Goal: Task Accomplishment & Management: Use online tool/utility

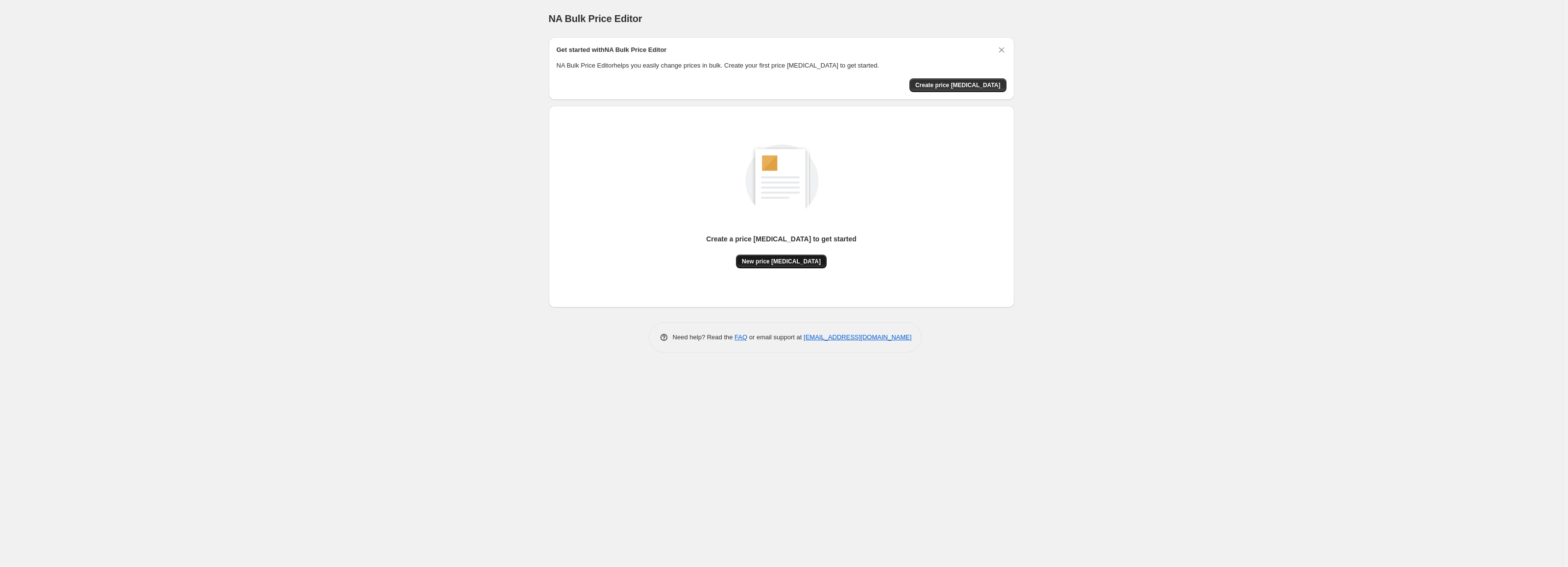
click at [792, 260] on span "New price change job" at bounding box center [782, 261] width 79 height 8
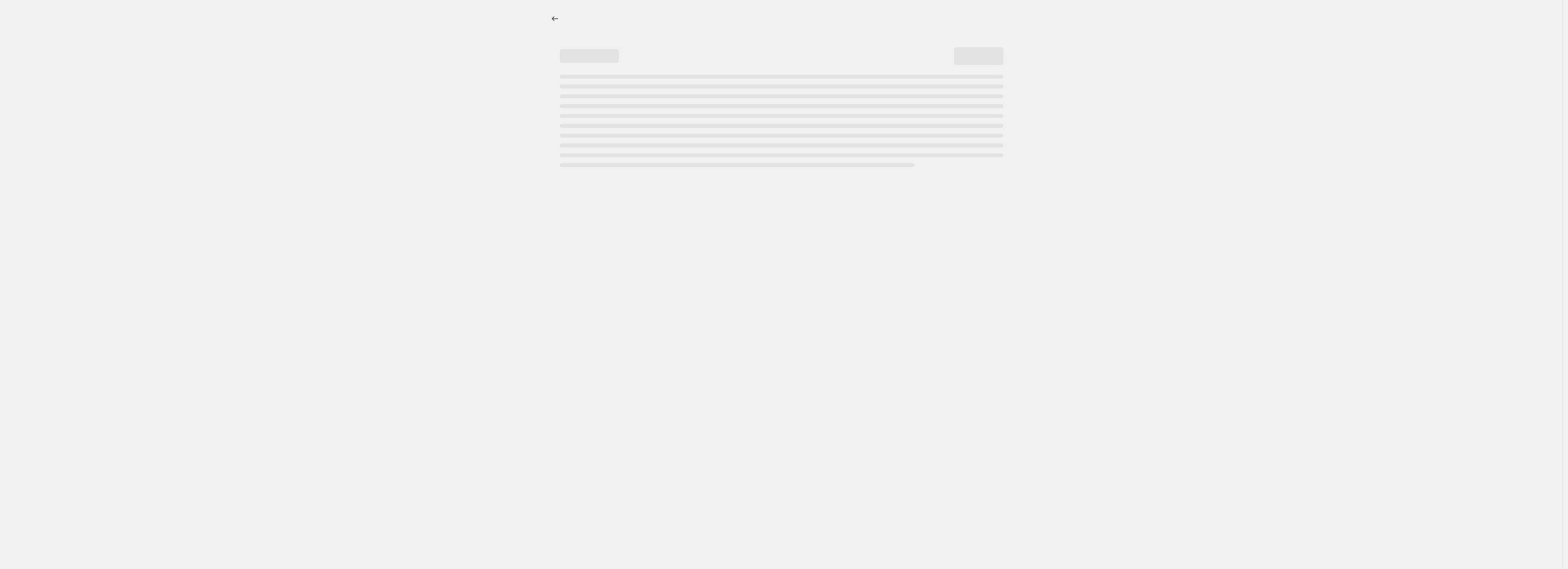
select select "percentage"
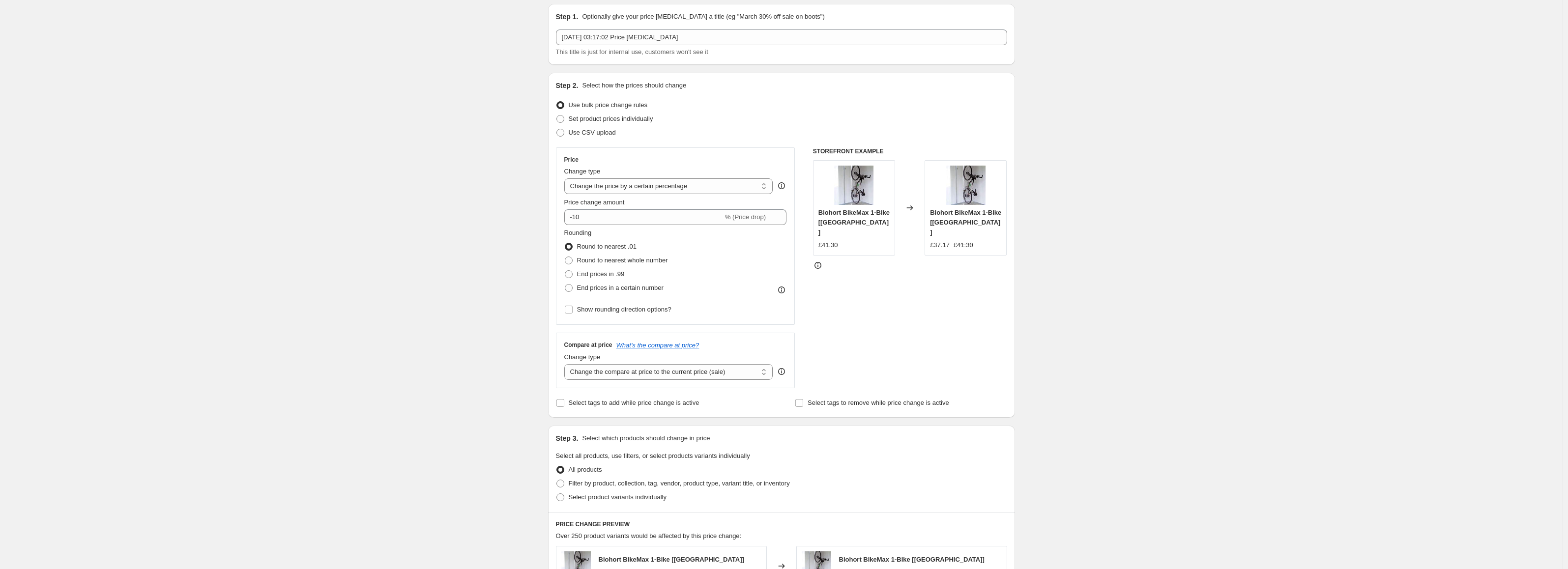
scroll to position [49, 0]
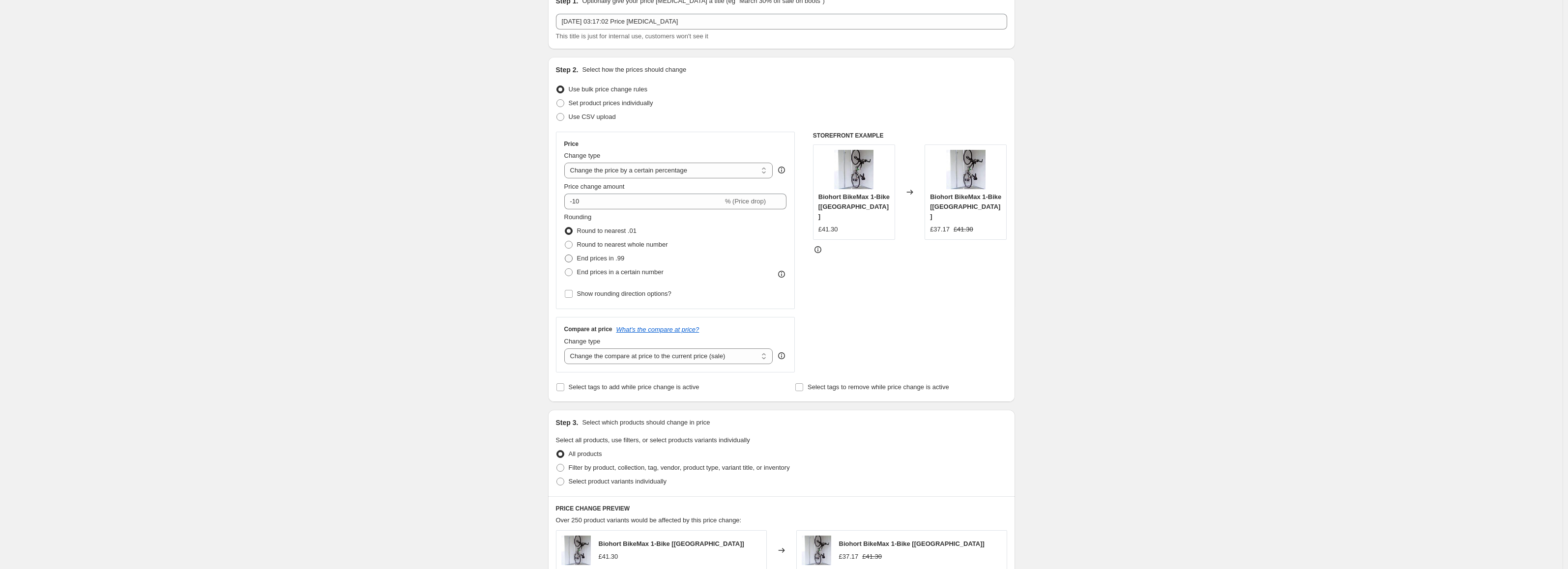
click at [599, 262] on span "End prices in .99" at bounding box center [601, 258] width 48 height 7
click at [565, 255] on input "End prices in .99" at bounding box center [565, 255] width 1 height 1
radio input "true"
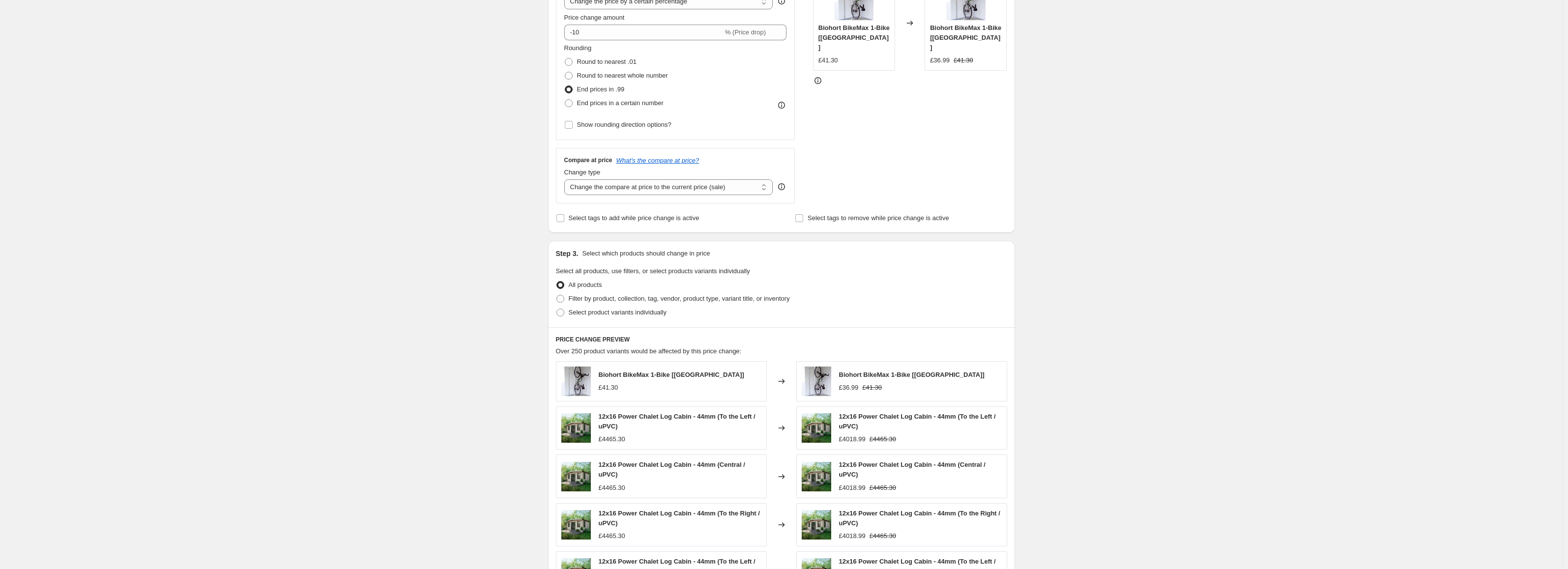
scroll to position [82, 0]
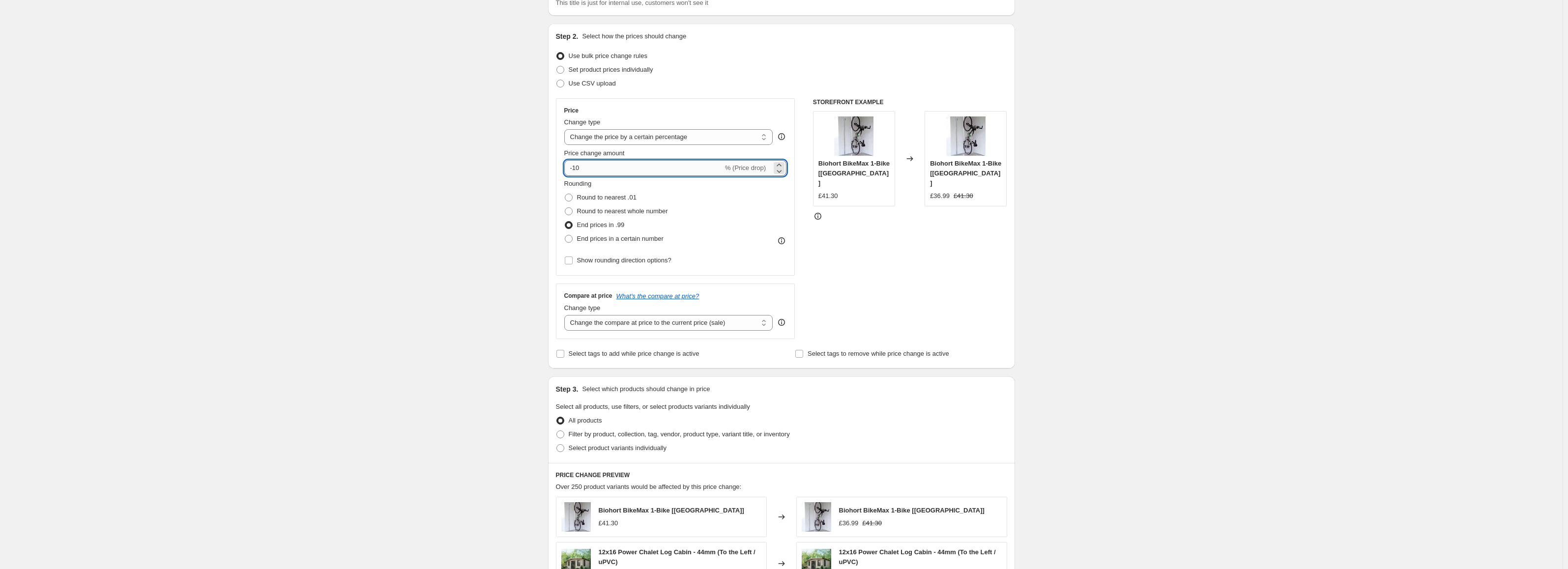
click at [624, 163] on input "-10" at bounding box center [644, 168] width 159 height 16
type input "-10"
click at [1134, 320] on div "Create new price change job. This page is ready Create new price change job Dra…" at bounding box center [781, 415] width 1563 height 995
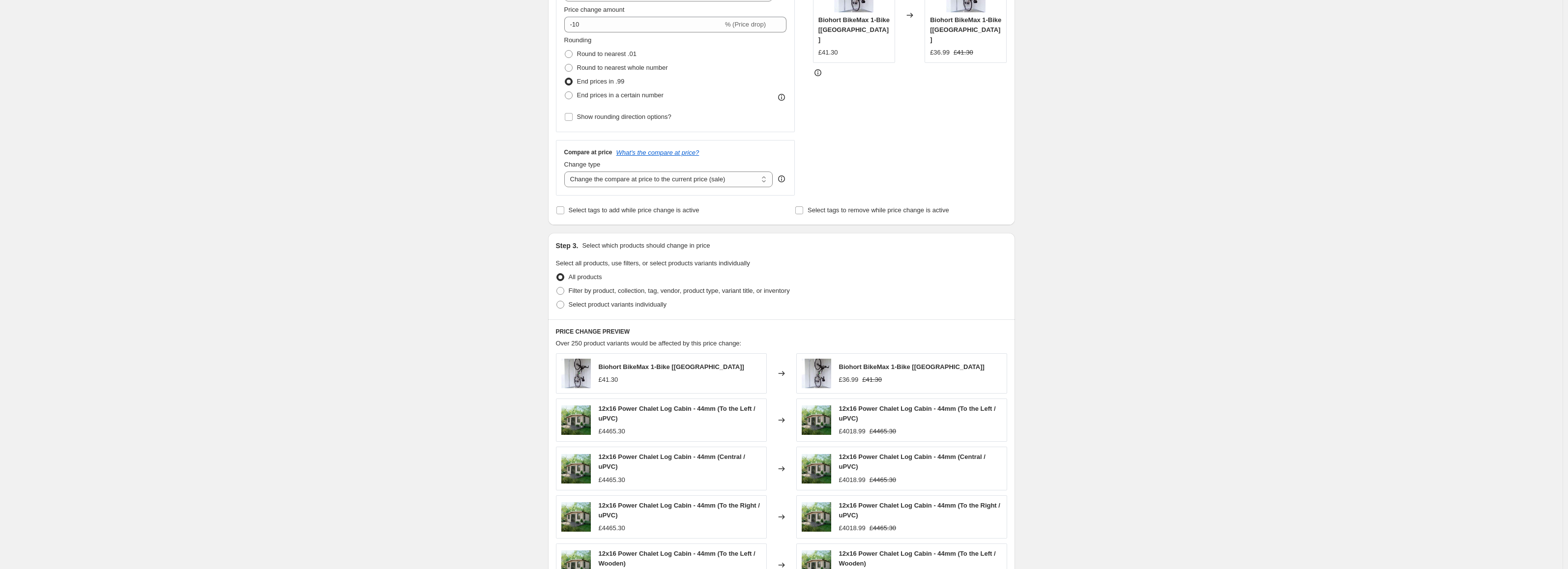
scroll to position [427, 0]
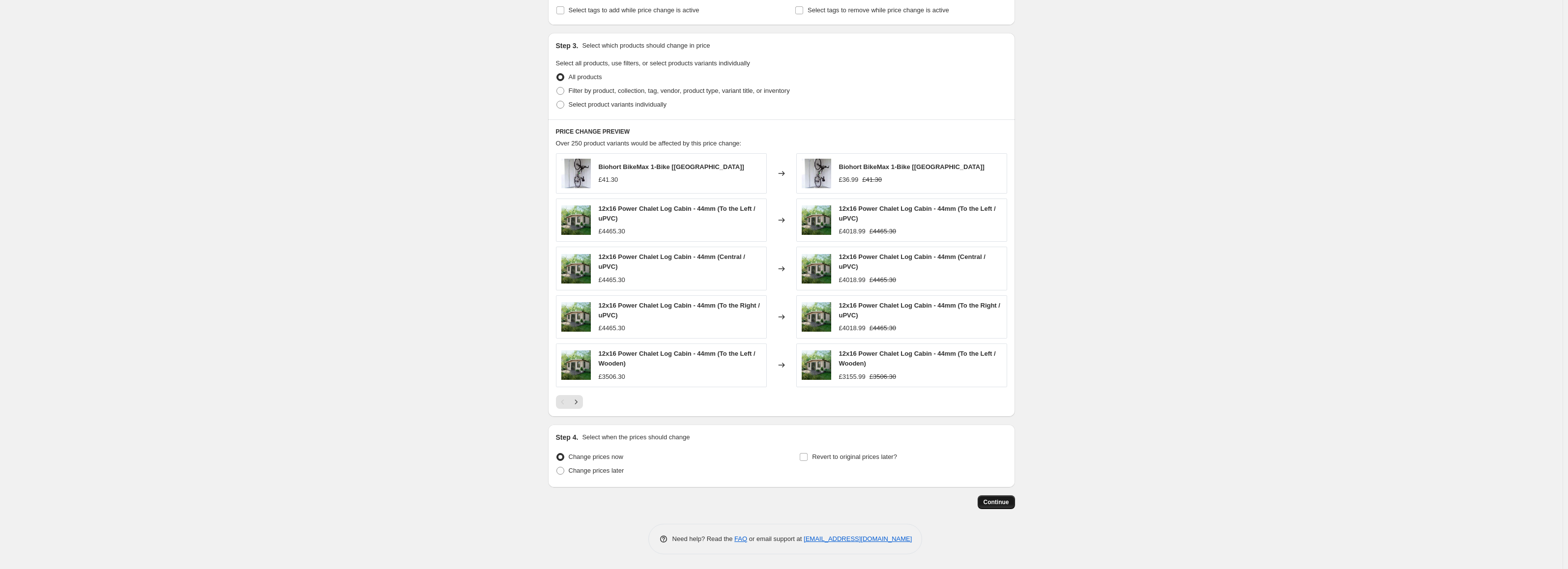
click at [990, 497] on button "Continue" at bounding box center [996, 502] width 37 height 14
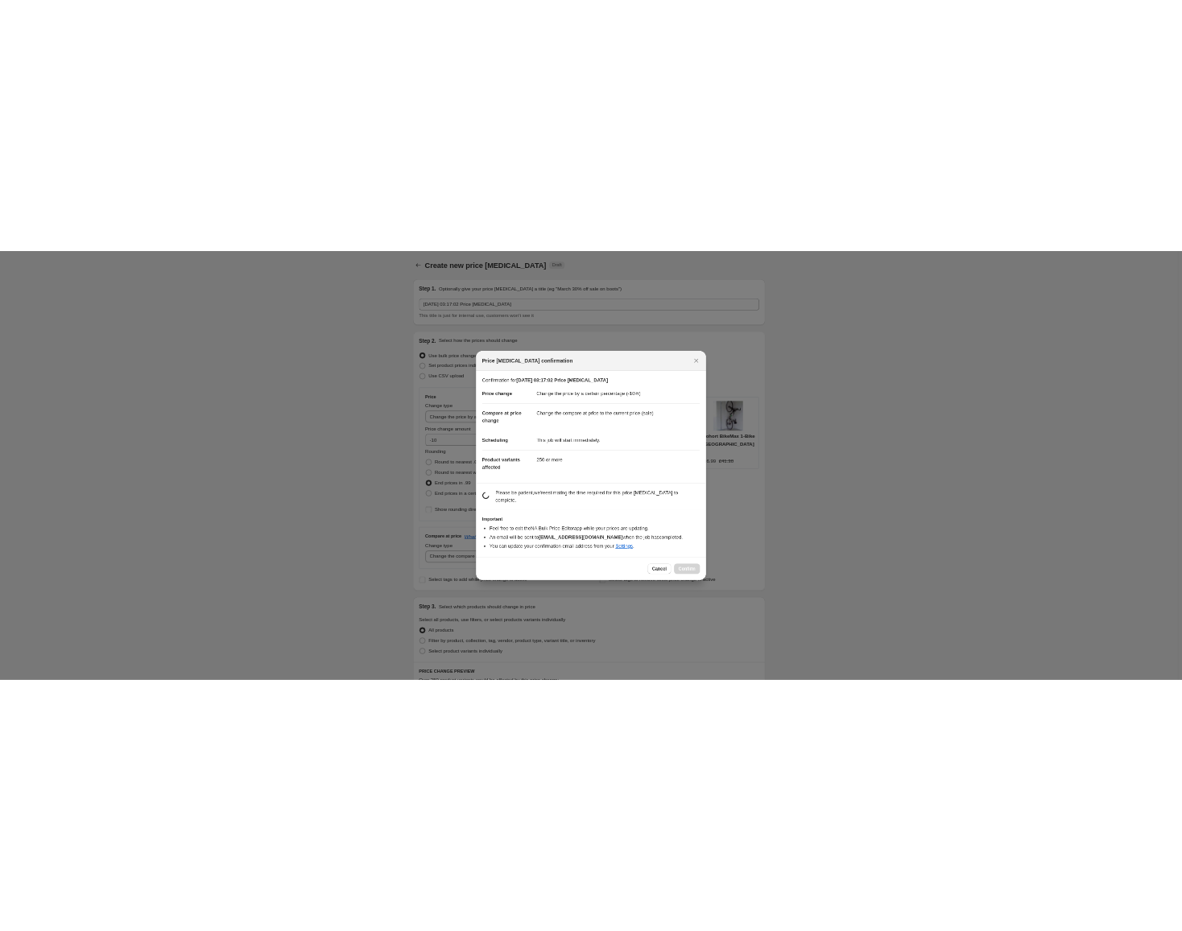
scroll to position [0, 0]
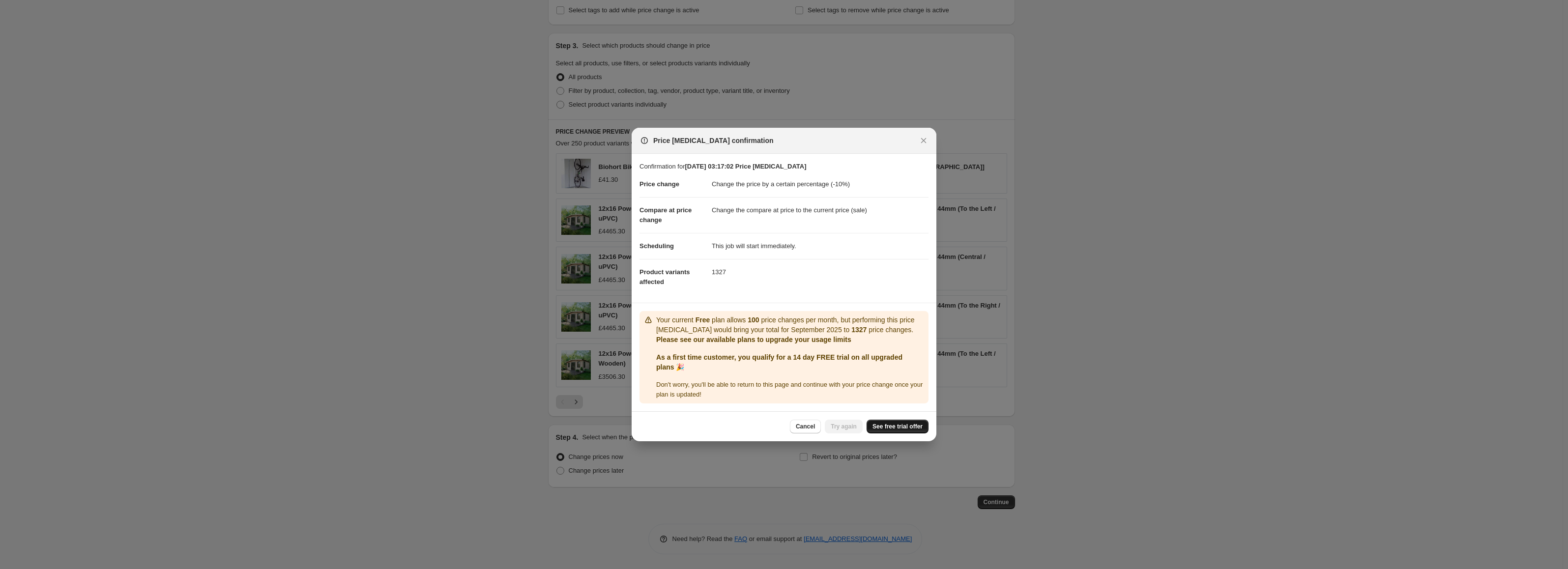
click at [886, 427] on span "See free trial offer" at bounding box center [898, 426] width 50 height 8
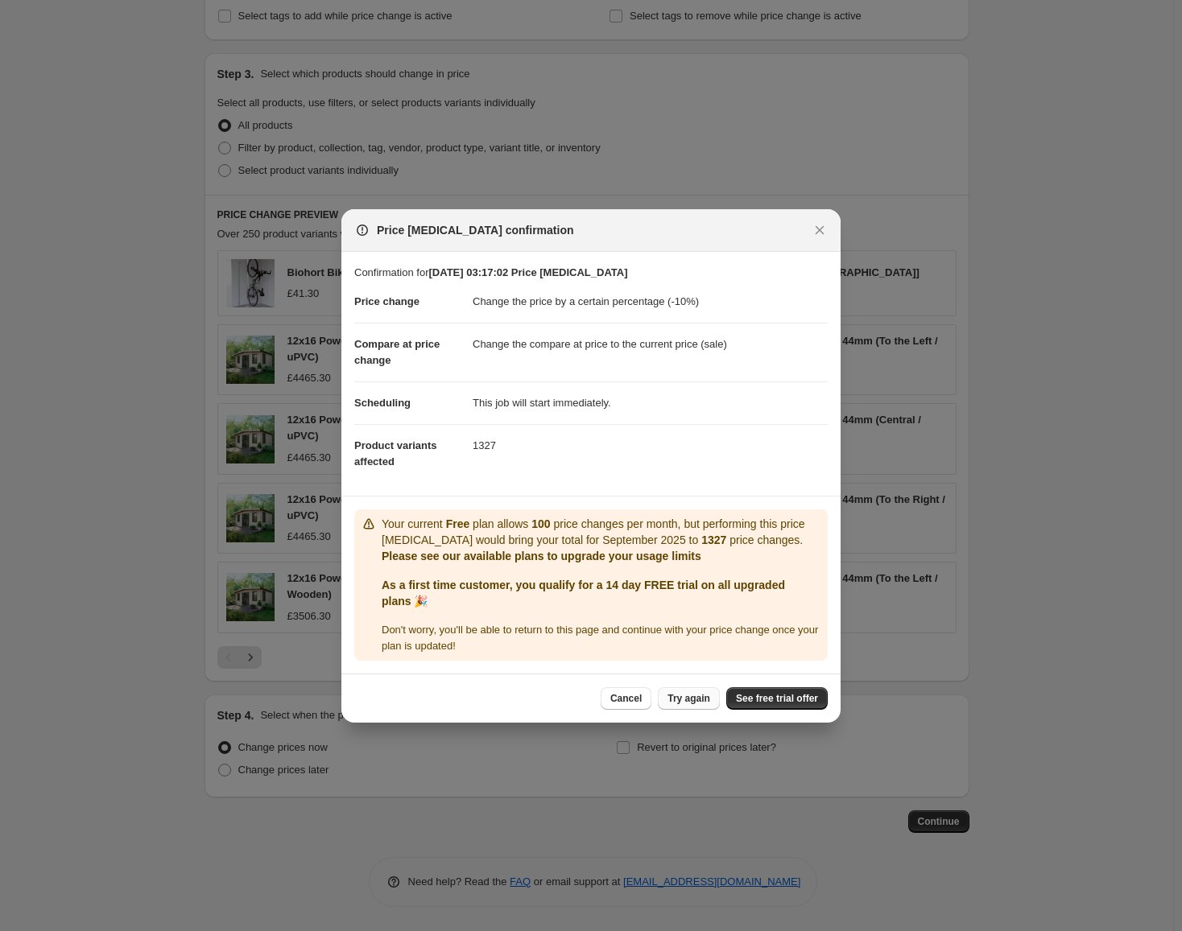
click at [683, 693] on span "Try again" at bounding box center [688, 698] width 43 height 13
click at [813, 694] on span "See free trial offer" at bounding box center [777, 698] width 82 height 13
click at [705, 703] on span "Try again" at bounding box center [688, 698] width 43 height 13
click at [703, 695] on span "Try again" at bounding box center [688, 698] width 43 height 13
click at [803, 698] on span "See free trial offer" at bounding box center [777, 698] width 82 height 13
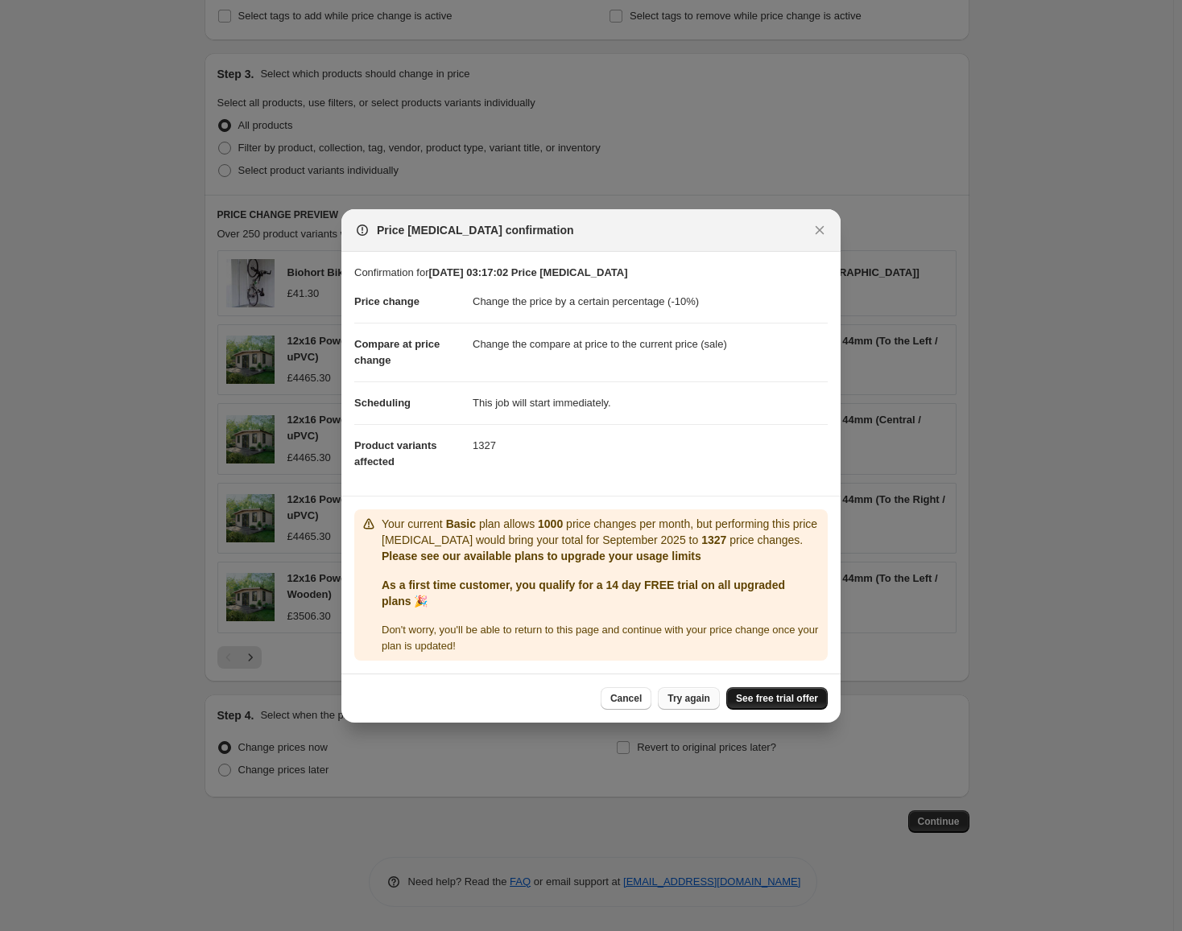
click at [769, 701] on span "See free trial offer" at bounding box center [777, 698] width 82 height 13
click at [679, 701] on span "Try again" at bounding box center [688, 698] width 43 height 13
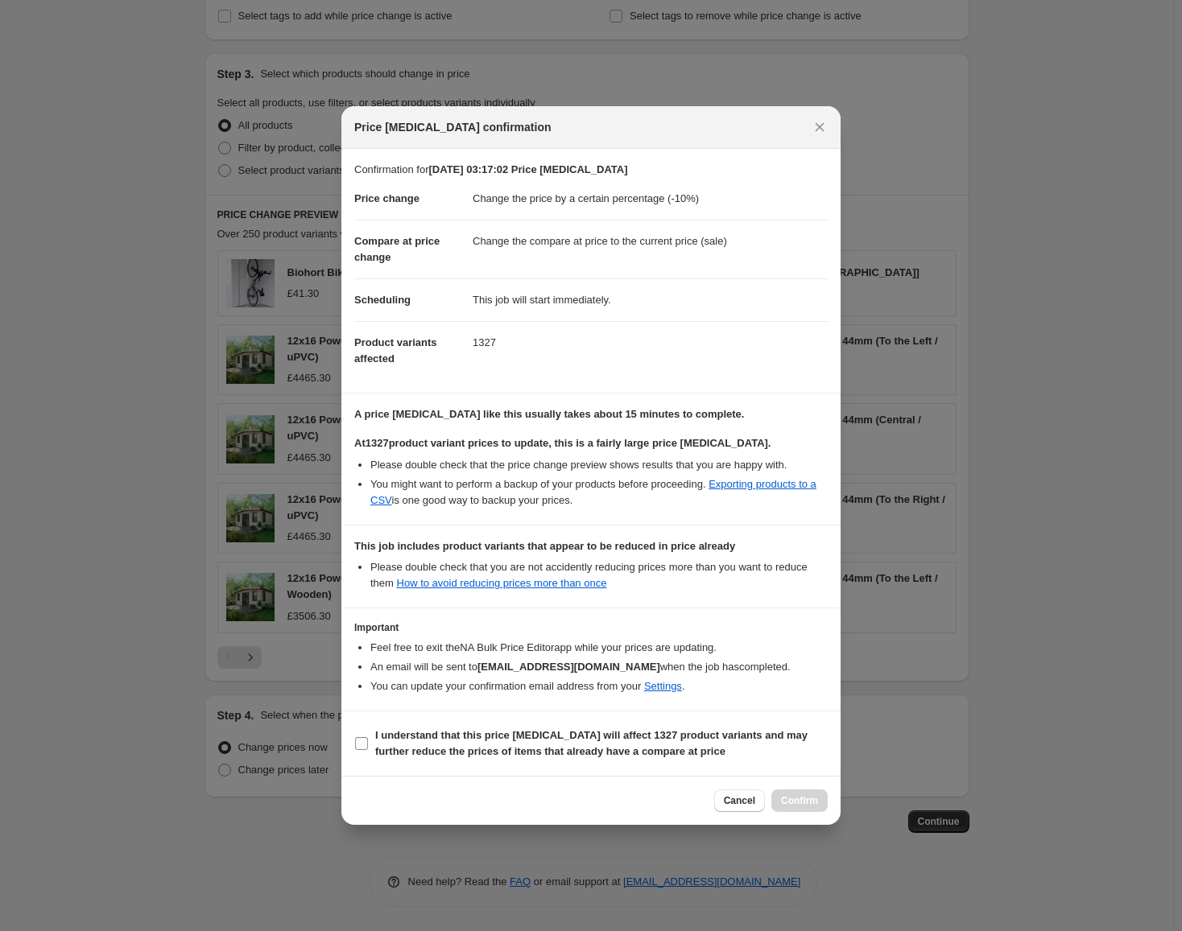
click at [615, 742] on span "I understand that this price change job will affect 1327 product variants and m…" at bounding box center [601, 744] width 452 height 32
click at [368, 742] on input "I understand that this price change job will affect 1327 product variants and m…" at bounding box center [361, 743] width 13 height 13
checkbox input "true"
click at [791, 799] on span "Confirm" at bounding box center [799, 801] width 37 height 13
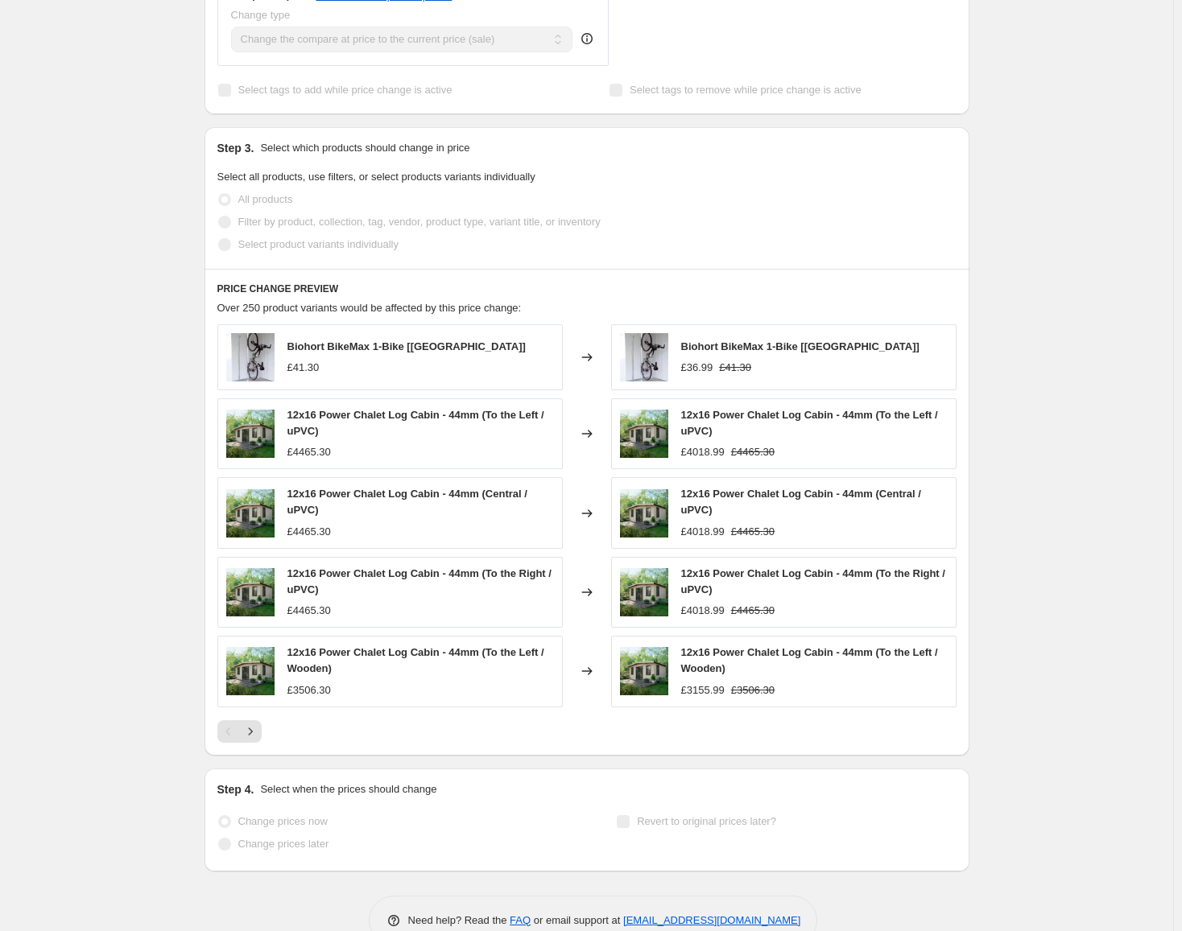
scroll to position [741, 0]
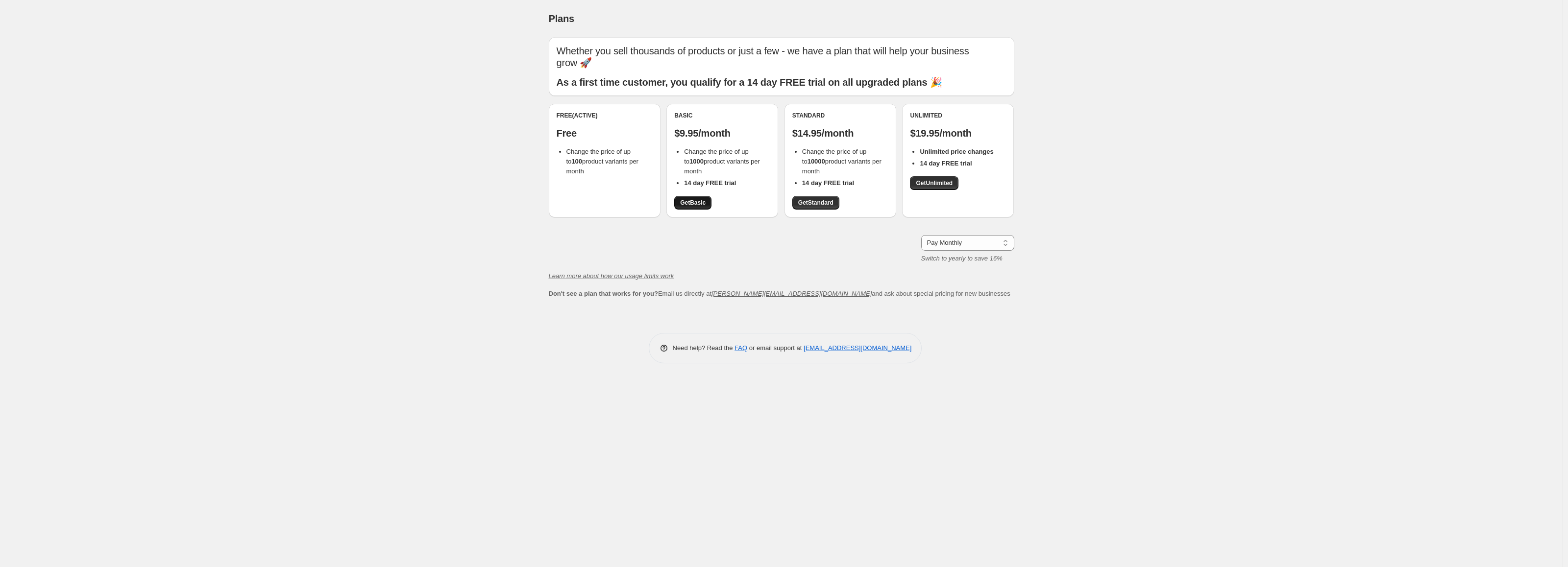
click at [696, 204] on span "Get Basic" at bounding box center [693, 203] width 26 height 8
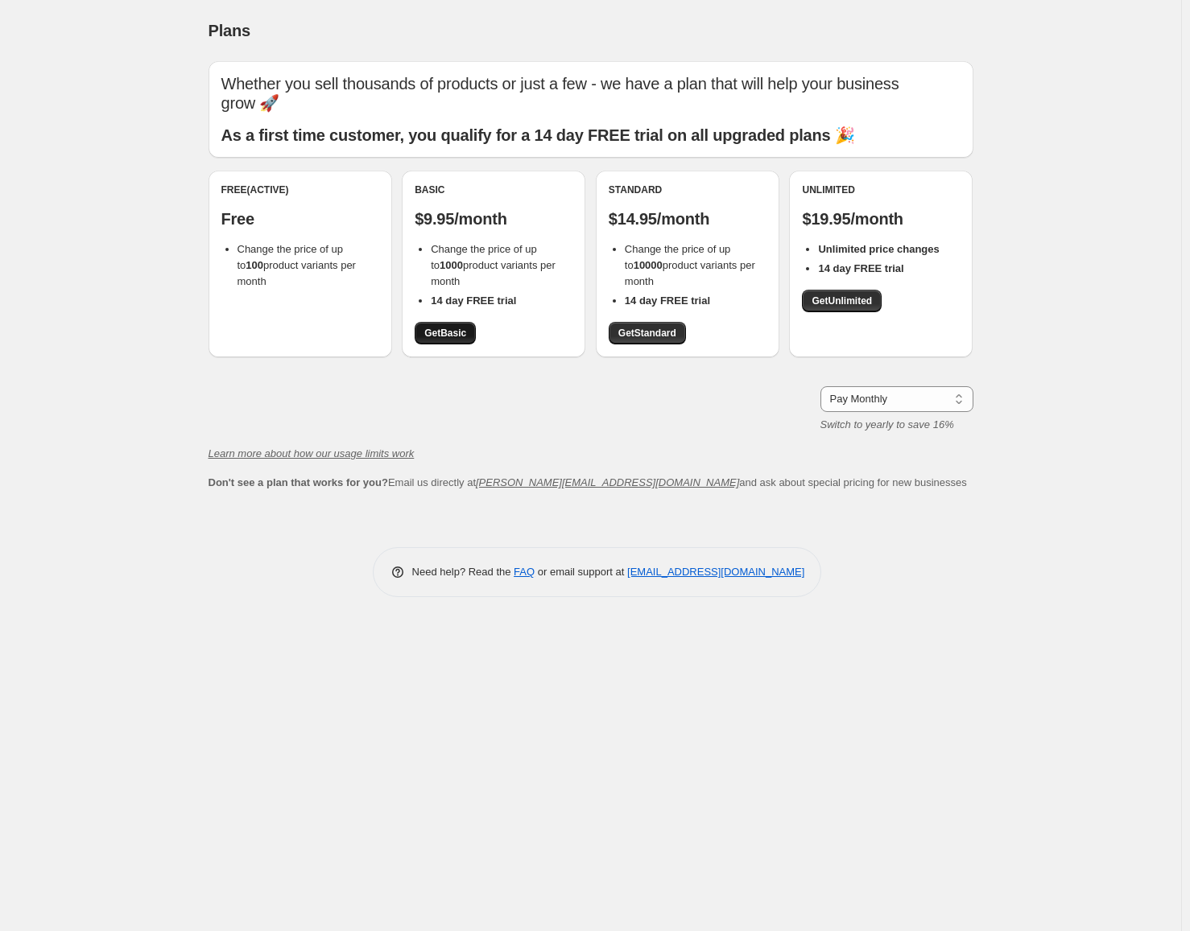
click at [444, 326] on link "Get Basic" at bounding box center [445, 333] width 61 height 23
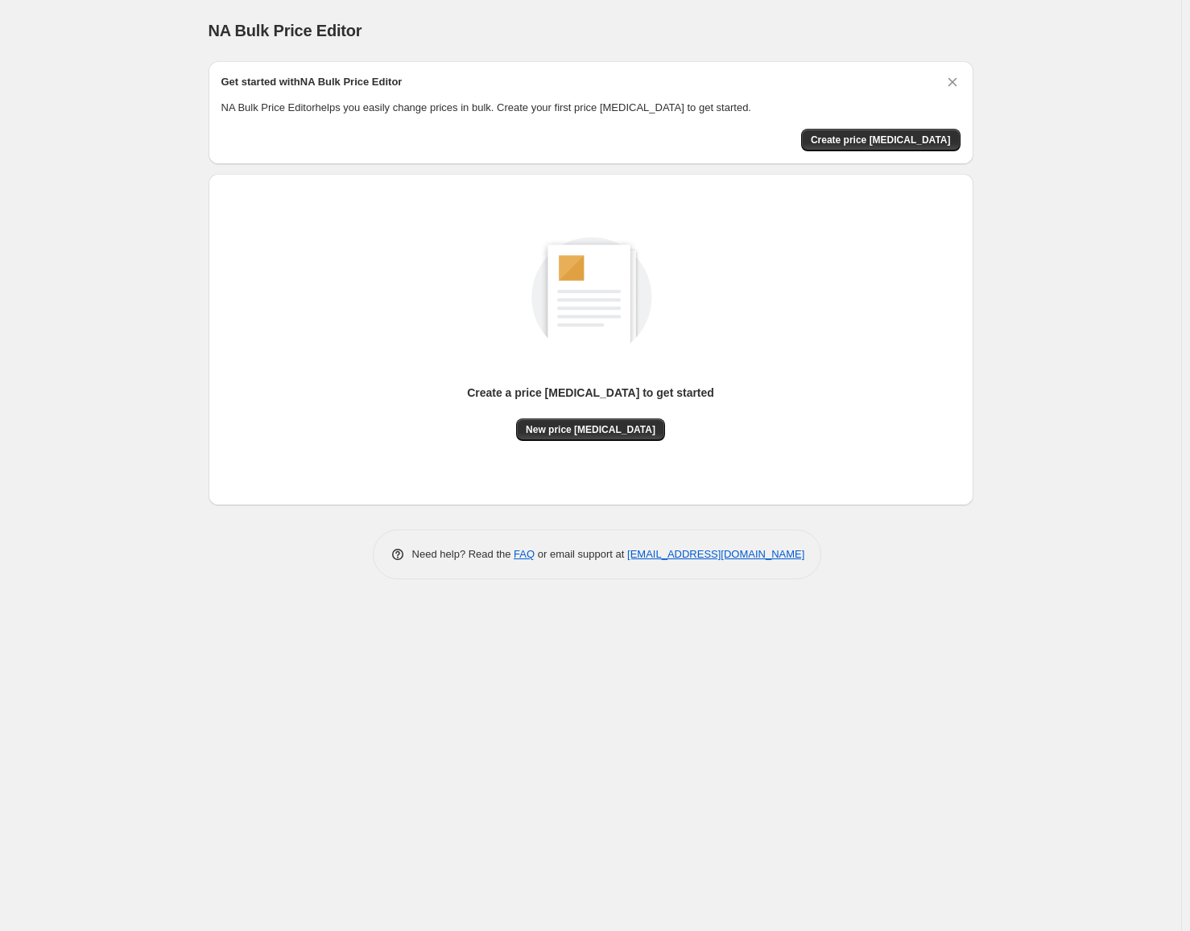
click at [906, 123] on div "Get started with NA Bulk Price Editor NA Bulk Price Editor helps you easily cha…" at bounding box center [590, 112] width 739 height 77
click at [899, 138] on span "Create price [MEDICAL_DATA]" at bounding box center [881, 140] width 140 height 13
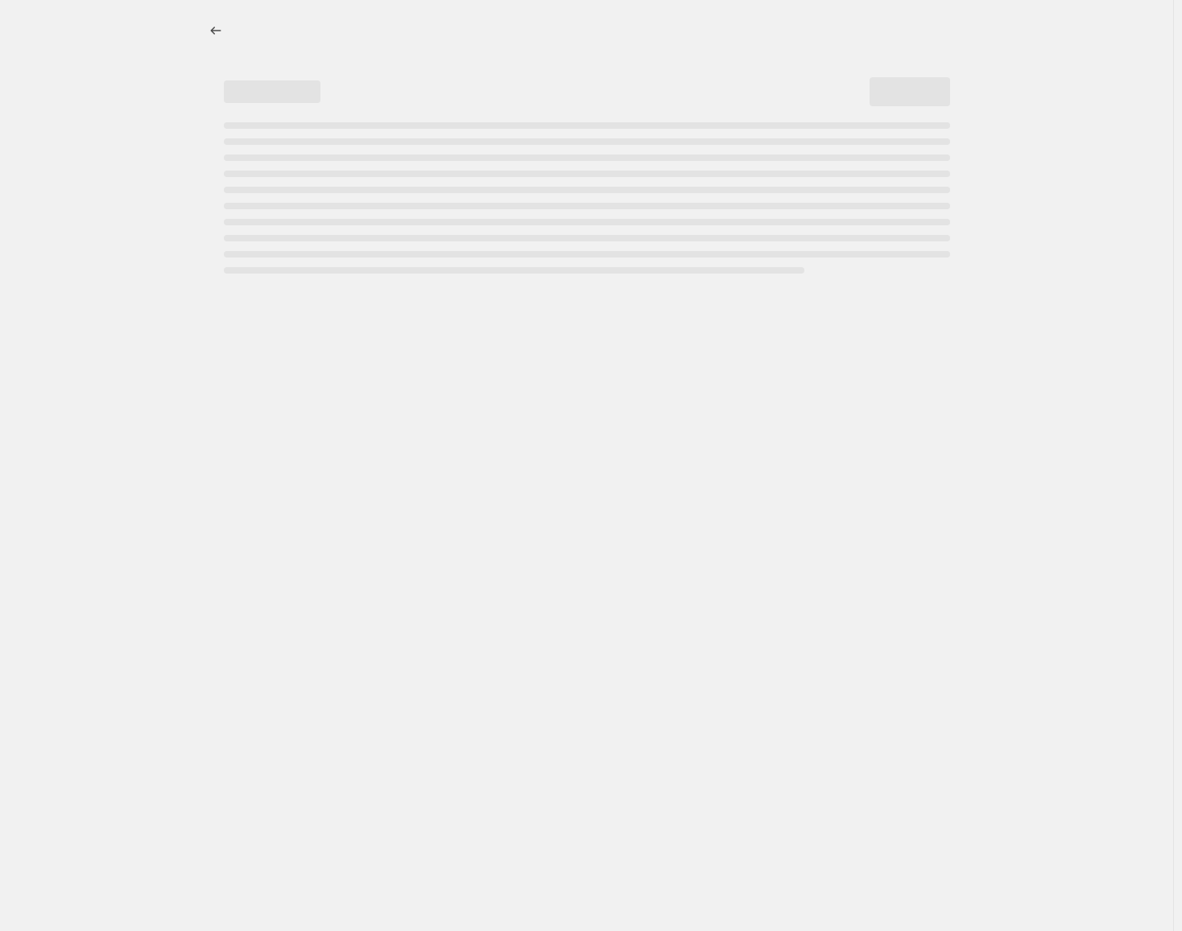
select select "percentage"
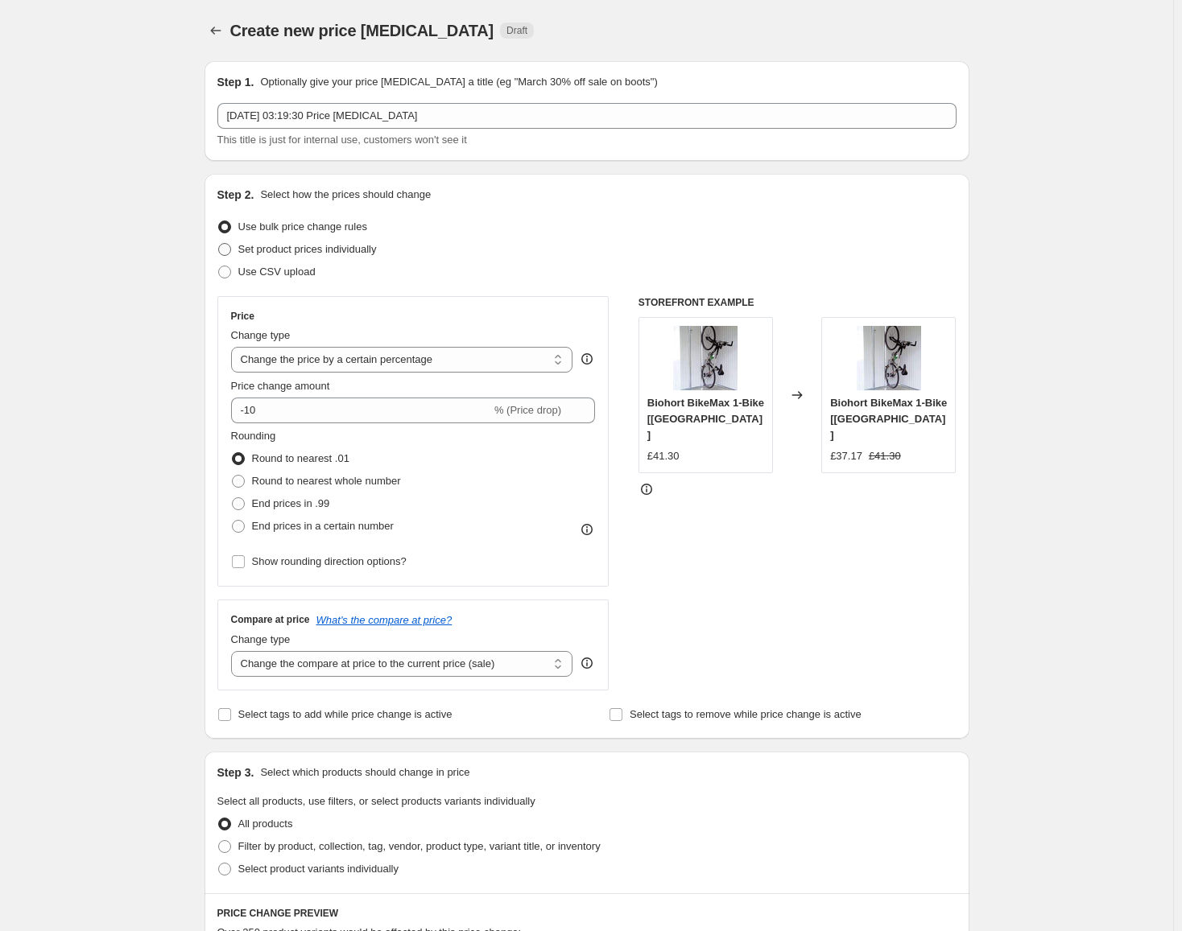
click at [353, 250] on span "Set product prices individually" at bounding box center [307, 249] width 138 height 12
click at [219, 244] on input "Set product prices individually" at bounding box center [218, 243] width 1 height 1
radio input "true"
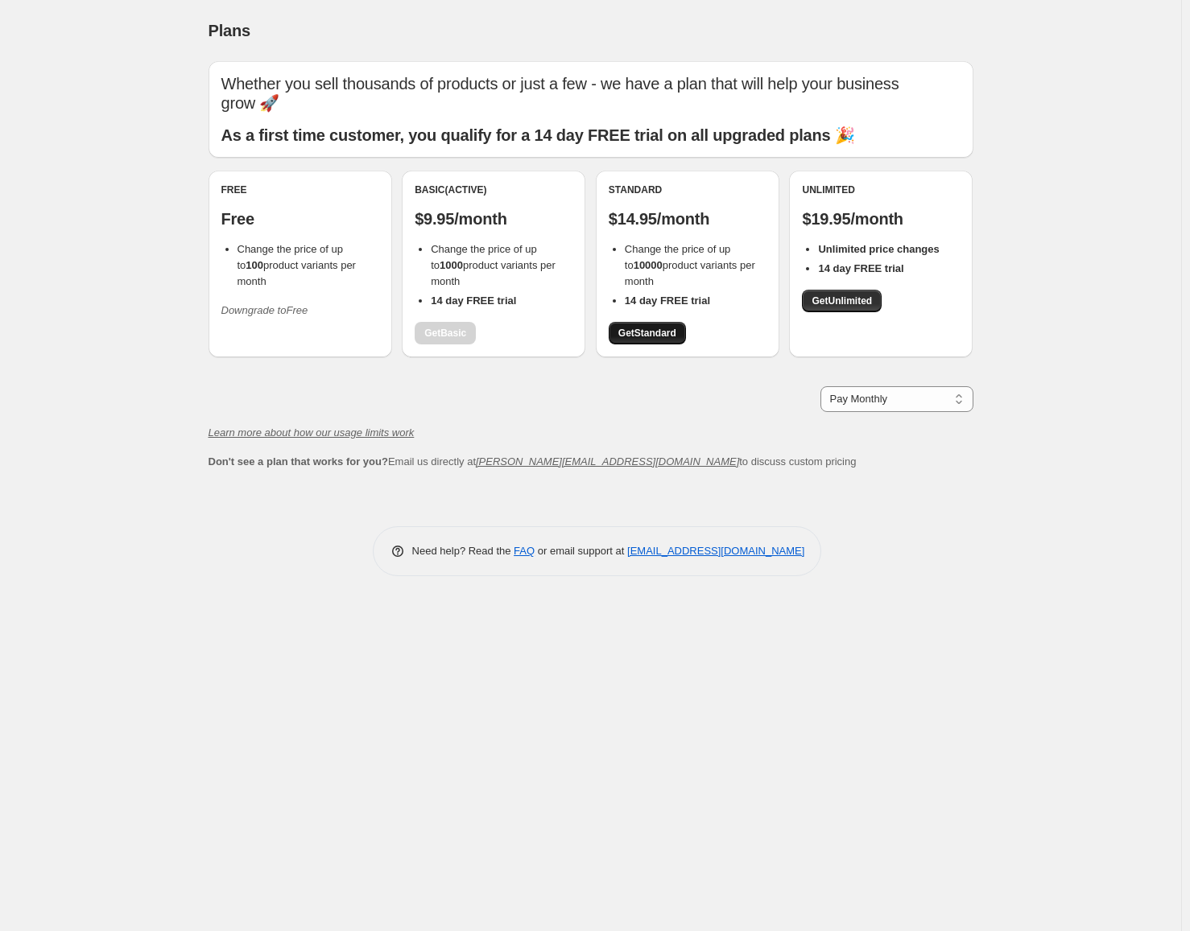
click at [654, 336] on span "Get Standard" at bounding box center [647, 333] width 58 height 13
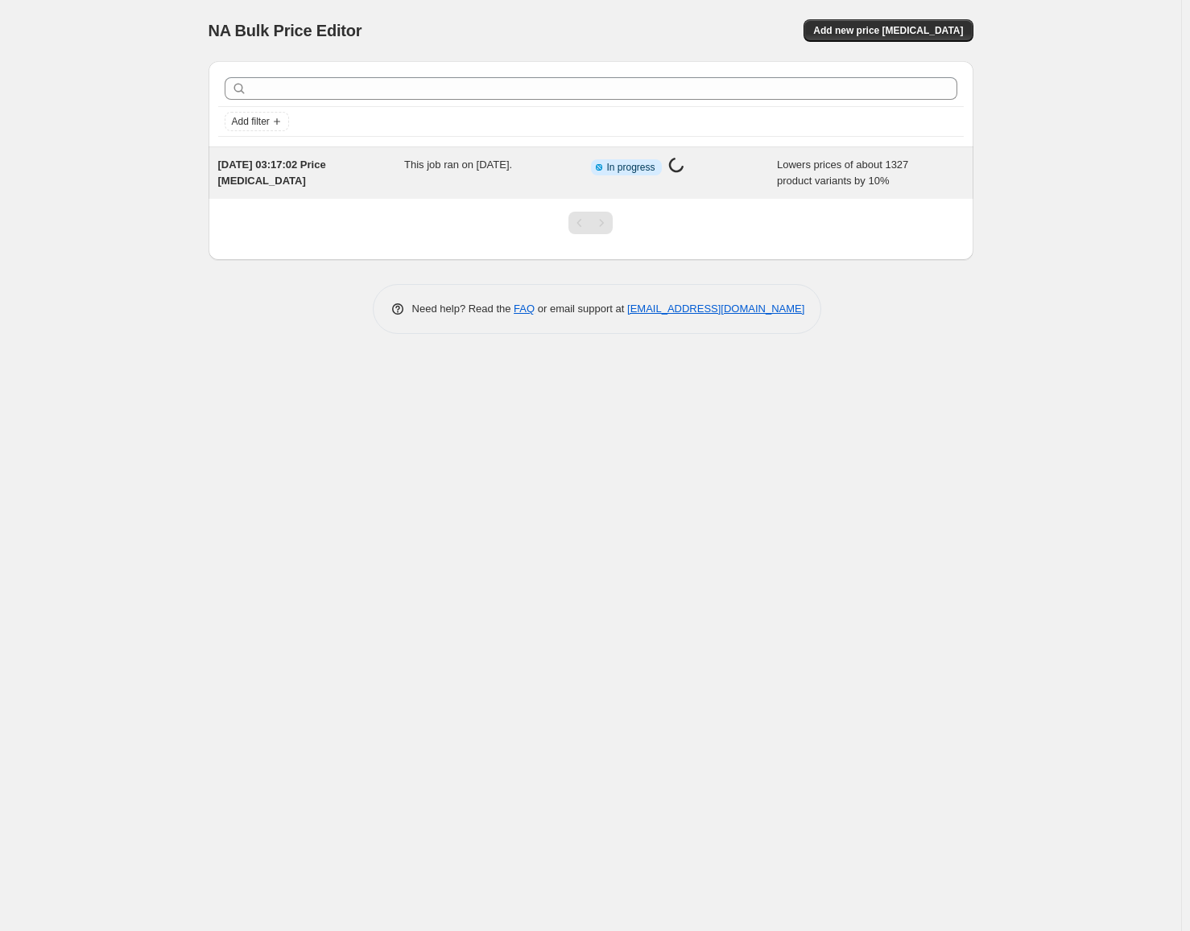
click at [617, 179] on div "Info Partially complete In progress Price [MEDICAL_DATA] in progress..." at bounding box center [684, 173] width 187 height 32
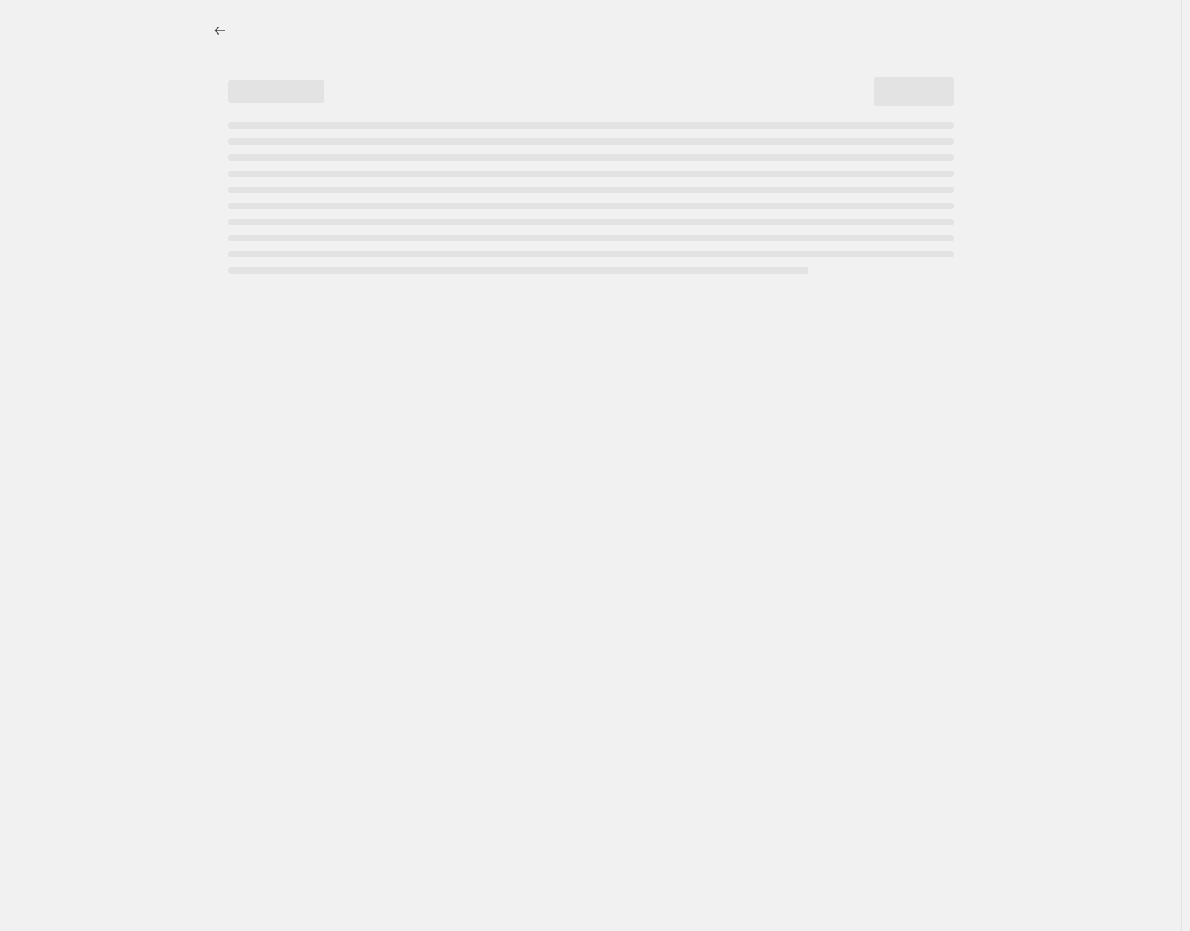
select select "percentage"
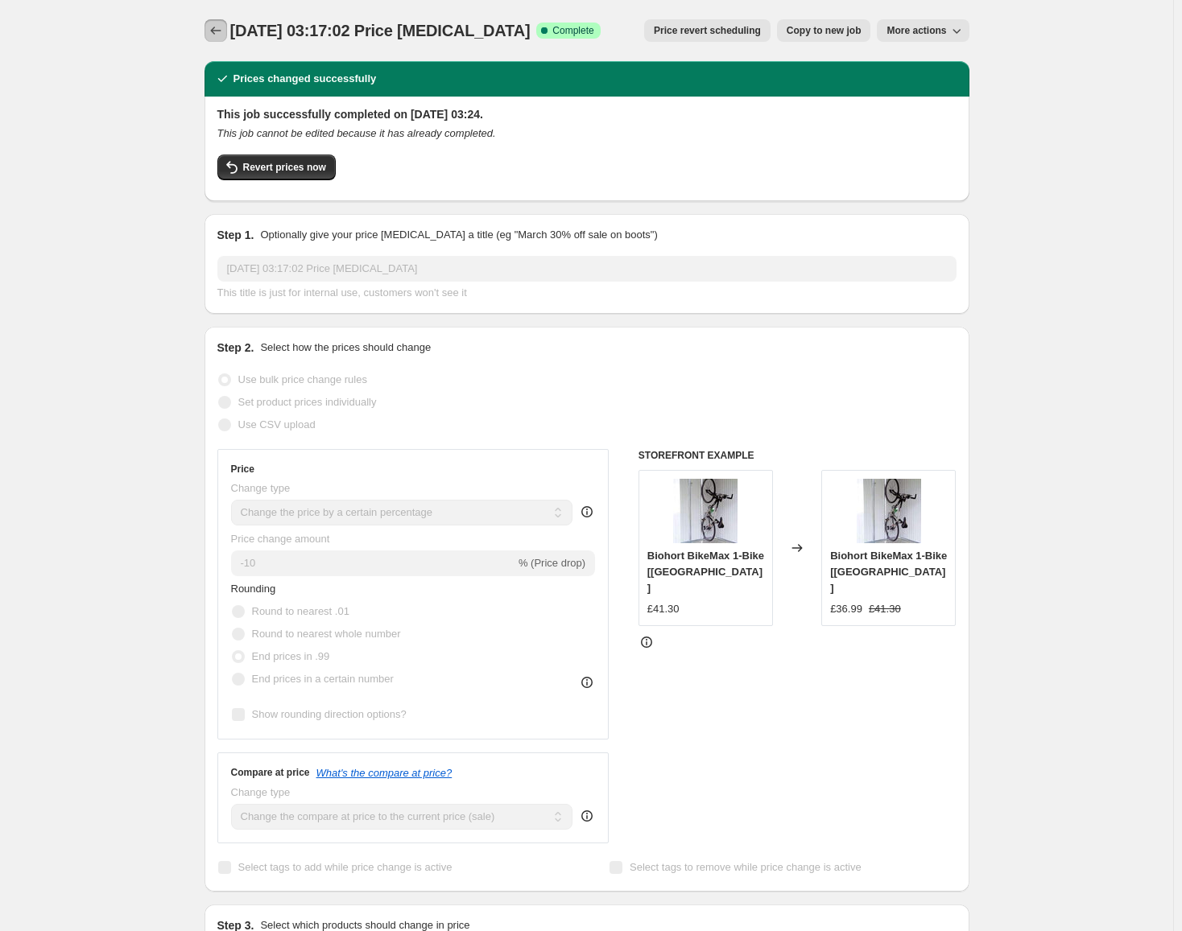
click at [212, 26] on icon "Price change jobs" at bounding box center [216, 31] width 16 height 16
